Goal: Navigation & Orientation: Find specific page/section

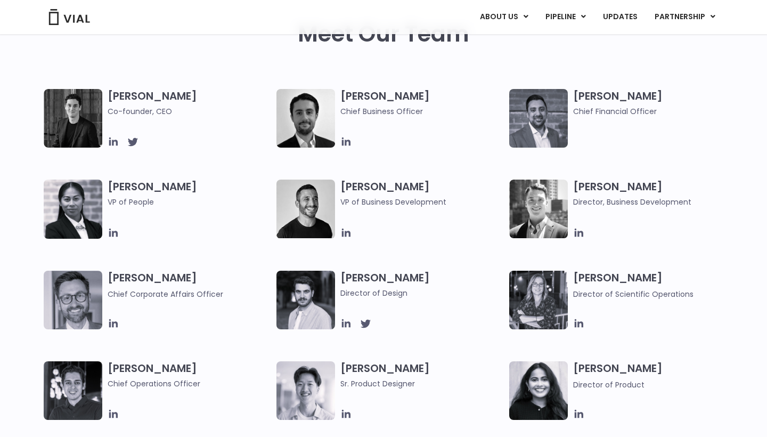
scroll to position [532, 0]
click at [93, 120] on img at bounding box center [73, 119] width 59 height 59
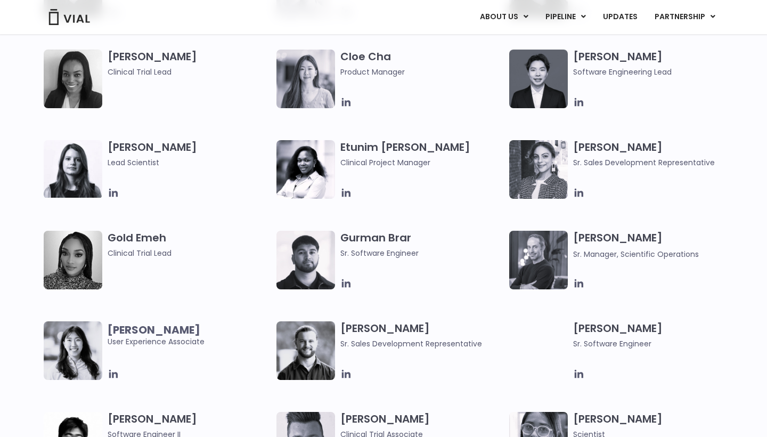
scroll to position [943, 0]
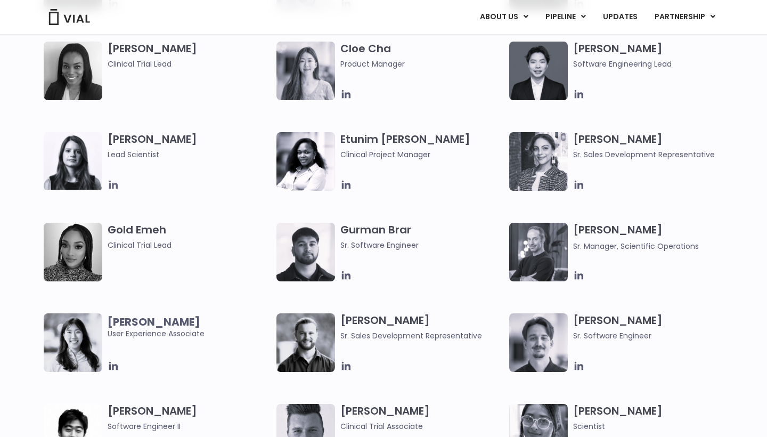
click at [112, 185] on icon at bounding box center [113, 185] width 9 height 9
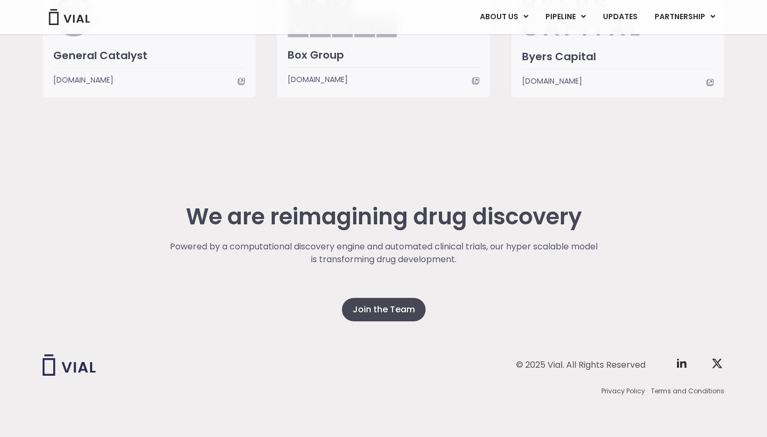
scroll to position [2685, 0]
click at [374, 304] on span "Join the Team" at bounding box center [384, 310] width 62 height 13
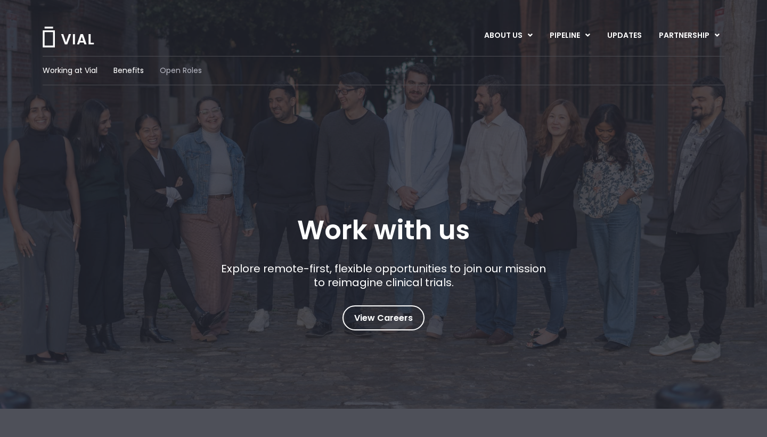
click at [185, 71] on span "Open Roles" at bounding box center [181, 70] width 42 height 11
click at [76, 37] on img at bounding box center [68, 37] width 53 height 21
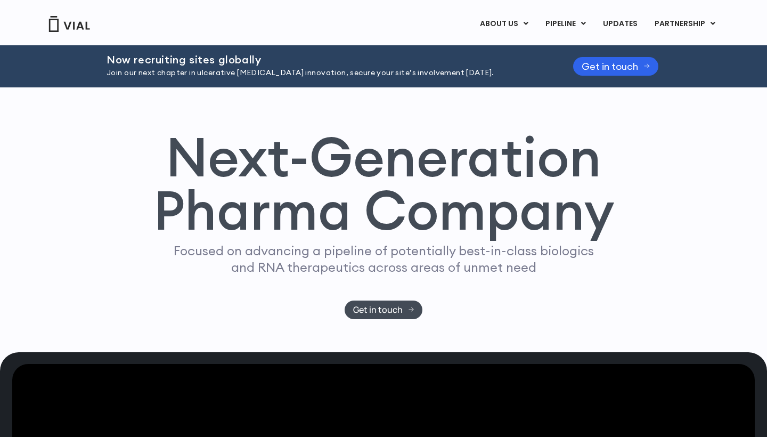
click at [692, 27] on link "PARTNERSHIP" at bounding box center [685, 24] width 78 height 18
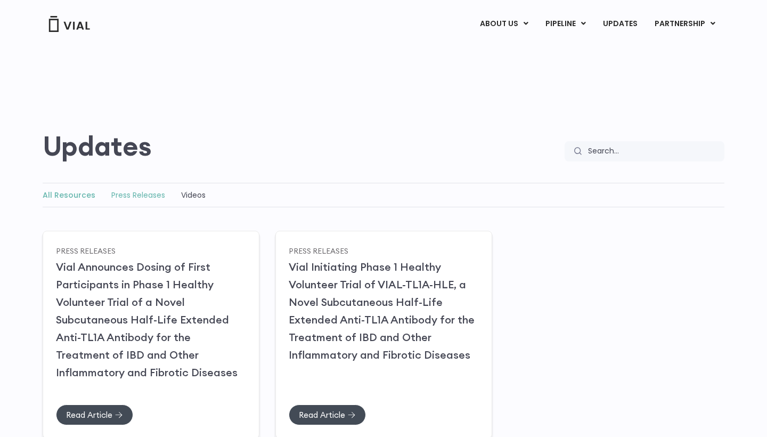
click at [136, 192] on link "Press Releases" at bounding box center [138, 195] width 54 height 11
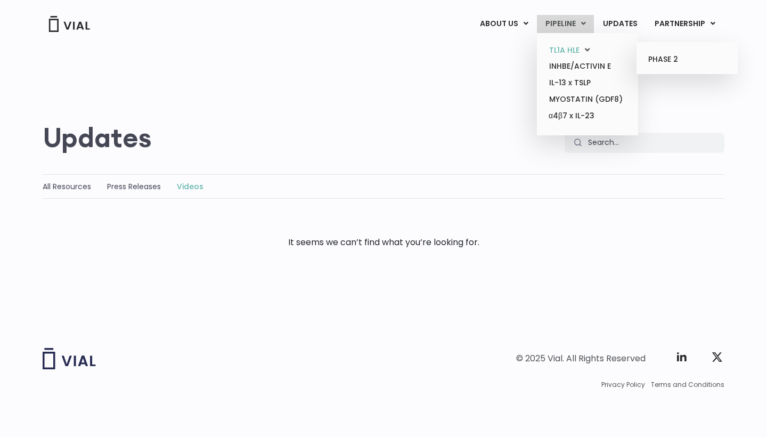
click at [564, 51] on link "TL1A HLE" at bounding box center [587, 50] width 93 height 17
